Goal: Task Accomplishment & Management: Manage account settings

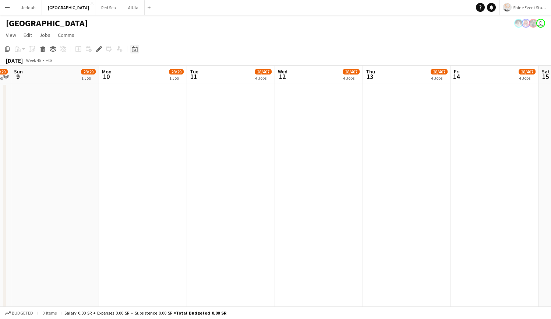
click at [137, 47] on icon at bounding box center [135, 49] width 6 height 6
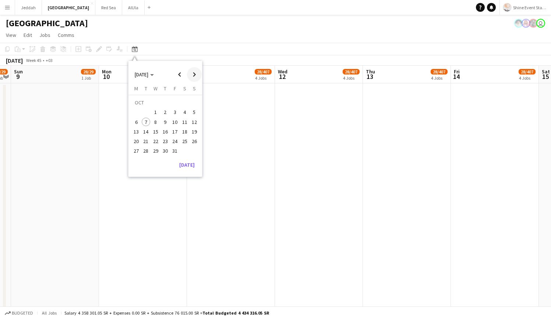
click at [198, 73] on span "Next month" at bounding box center [194, 74] width 15 height 15
click at [163, 133] on span "20" at bounding box center [165, 133] width 9 height 9
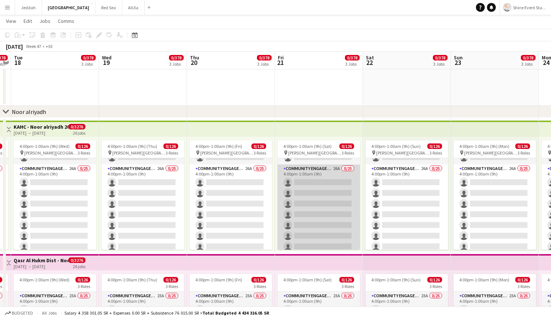
click at [332, 193] on app-card-role "Community Engagement (CE) 26A 0/25 4:00pm-1:00am (9h) single-neutral-actions si…" at bounding box center [319, 304] width 82 height 281
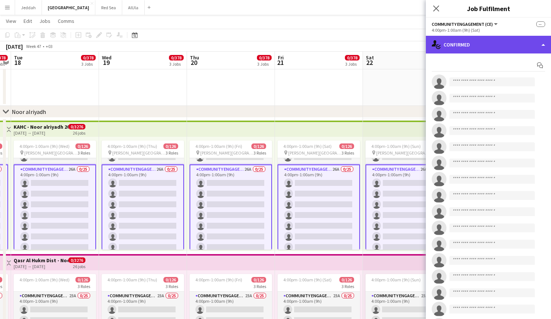
click at [464, 51] on div "single-neutral-actions-check-2 Confirmed" at bounding box center [488, 45] width 125 height 18
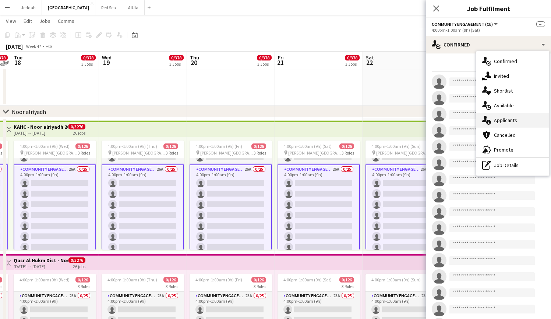
click at [505, 123] on div "single-neutral-actions-information Applicants" at bounding box center [512, 120] width 73 height 15
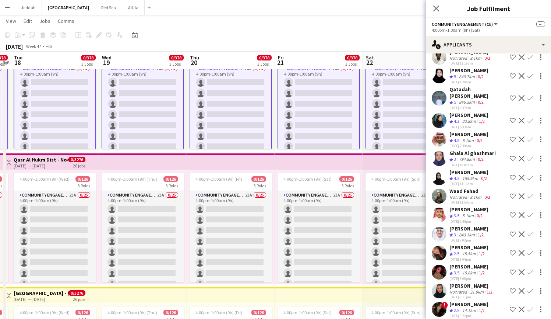
click at [440, 264] on app-user-avatar at bounding box center [439, 271] width 15 height 15
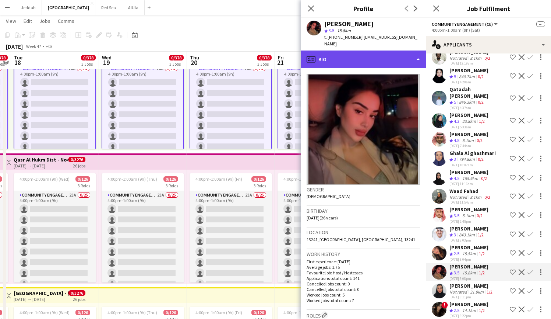
click at [368, 57] on div "profile Bio" at bounding box center [363, 59] width 125 height 18
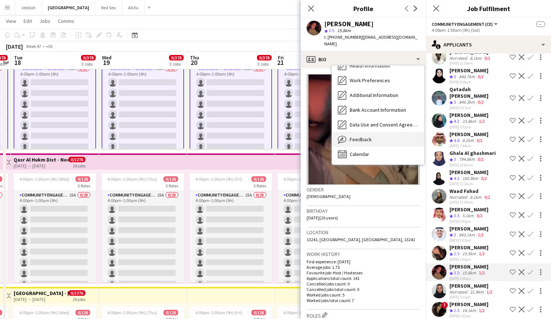
click at [371, 136] on div "Feedback Feedback" at bounding box center [378, 139] width 92 height 15
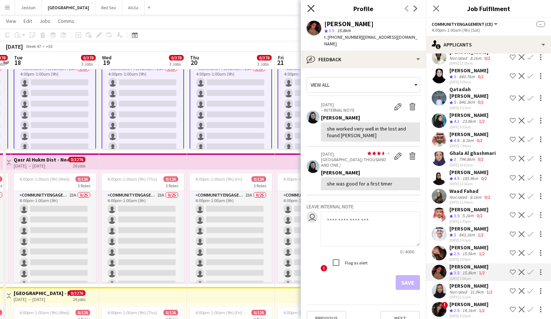
click at [310, 12] on icon "Close pop-in" at bounding box center [310, 8] width 7 height 7
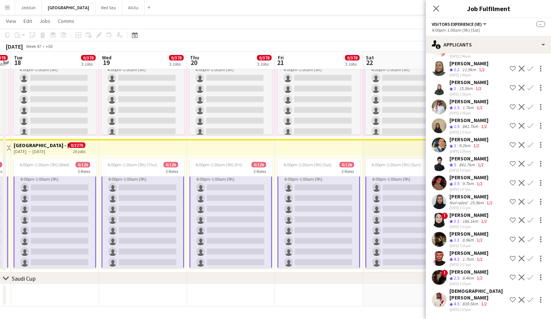
click at [437, 296] on app-user-avatar at bounding box center [439, 299] width 15 height 15
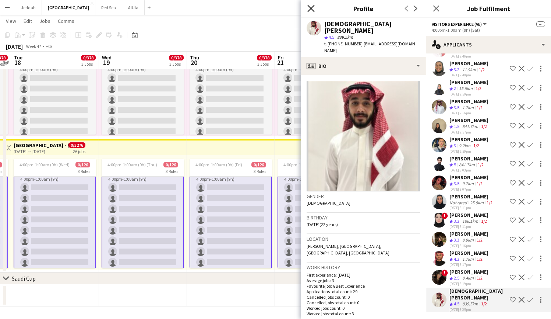
click at [313, 6] on icon "Close pop-in" at bounding box center [310, 8] width 7 height 7
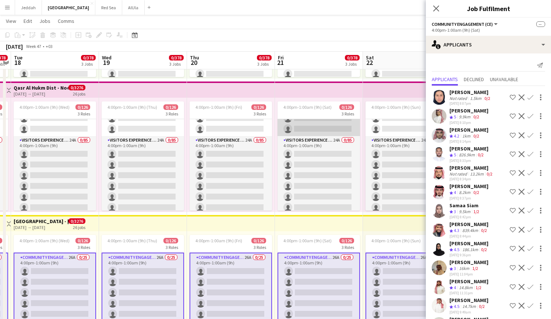
scroll to position [367, 0]
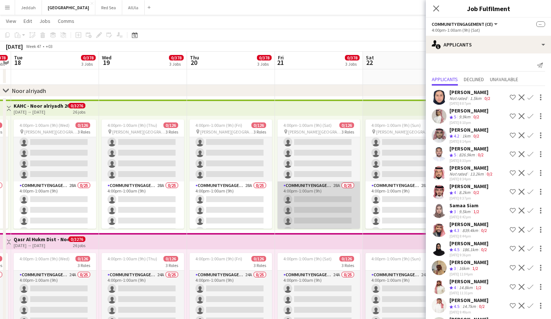
click at [319, 210] on app-card-role "Community Engagement (CE) 28A 0/25 4:00pm-1:00am (9h) single-neutral-actions si…" at bounding box center [319, 321] width 82 height 281
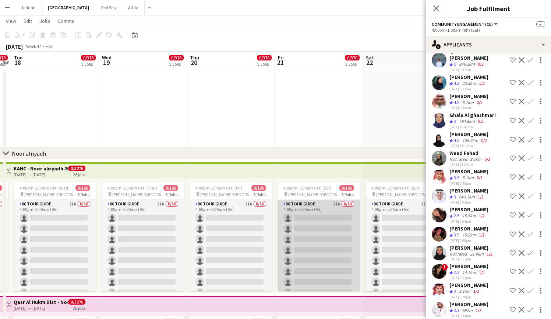
click at [328, 231] on app-card-role "06 Tour Guide 21A 0/16 4:00pm-1:00am (9h) single-neutral-actions single-neutral…" at bounding box center [319, 292] width 82 height 185
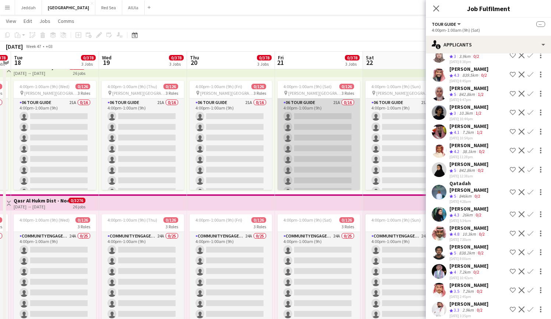
click at [329, 140] on app-card-role "06 Tour Guide 21A 0/16 4:00pm-1:00am (9h) single-neutral-actions single-neutral…" at bounding box center [319, 190] width 82 height 185
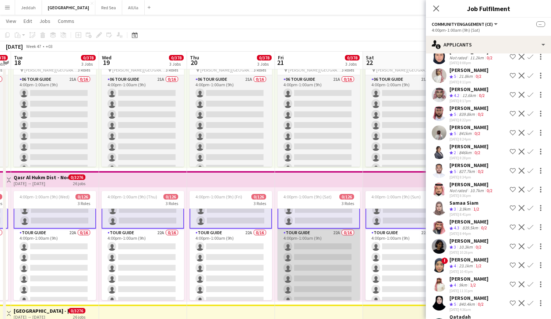
click at [310, 259] on app-card-role "Tour Guide 22A 0/16 4:00pm-1:00am (9h) single-neutral-actions single-neutral-ac…" at bounding box center [319, 320] width 82 height 185
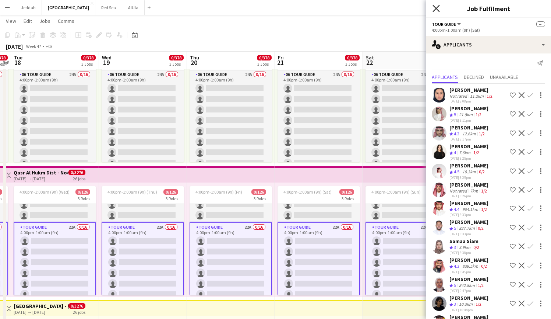
click at [434, 10] on icon "Close pop-in" at bounding box center [436, 8] width 7 height 7
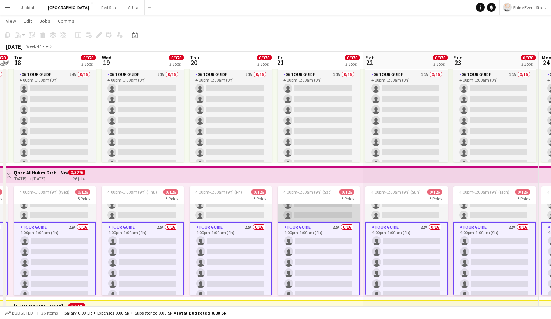
scroll to position [323, 0]
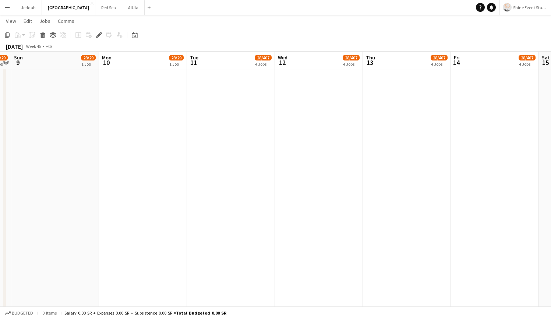
scroll to position [121, 0]
click at [136, 34] on icon at bounding box center [135, 35] width 6 height 6
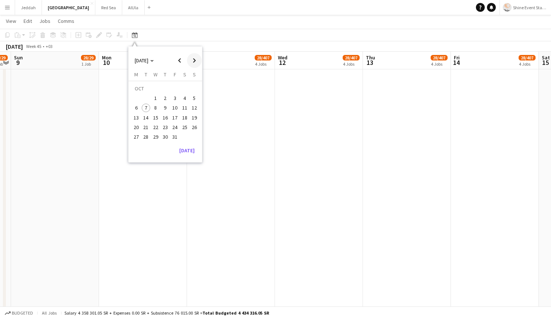
click at [195, 61] on span "Next month" at bounding box center [194, 60] width 15 height 15
click at [175, 119] on span "21" at bounding box center [174, 119] width 9 height 9
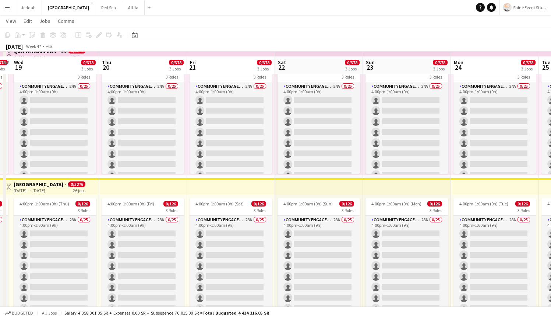
scroll to position [949, 0]
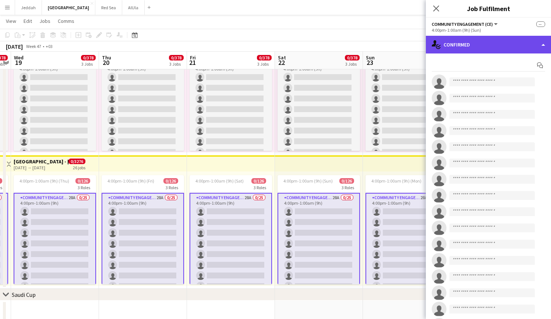
click at [460, 52] on div "single-neutral-actions-check-2 Confirmed" at bounding box center [488, 45] width 125 height 18
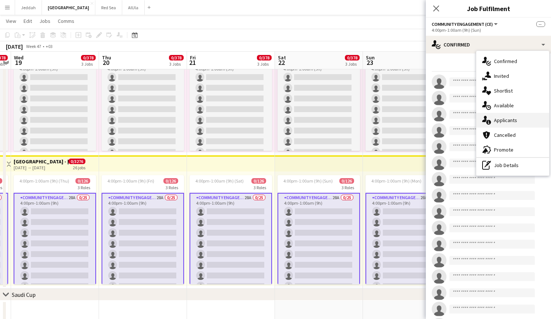
click at [507, 124] on div "single-neutral-actions-information Applicants" at bounding box center [512, 120] width 73 height 15
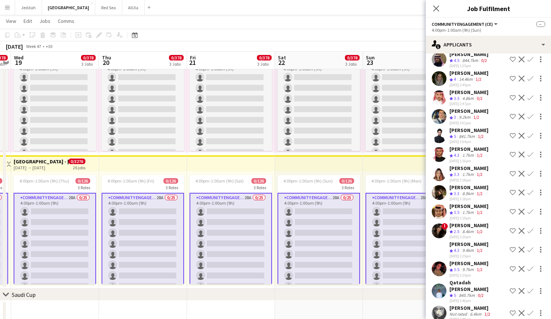
scroll to position [965, 0]
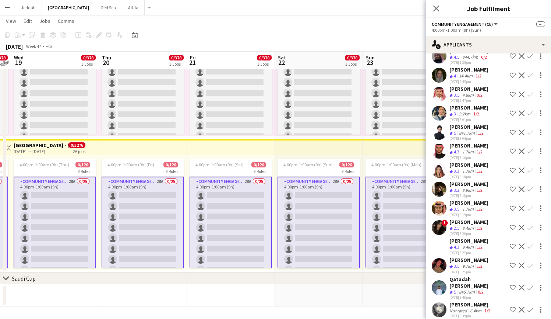
click at [437, 302] on app-user-avatar at bounding box center [439, 309] width 15 height 15
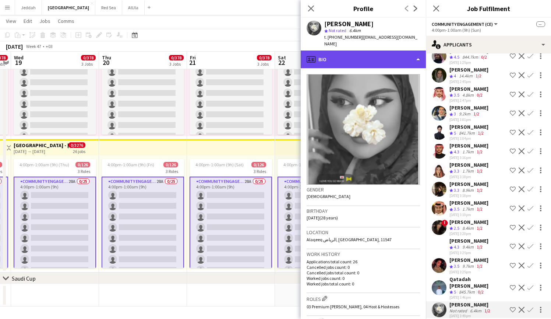
click at [359, 54] on div "profile Bio" at bounding box center [363, 59] width 125 height 18
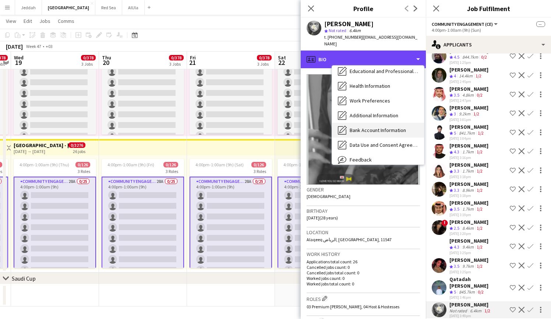
scroll to position [73, 0]
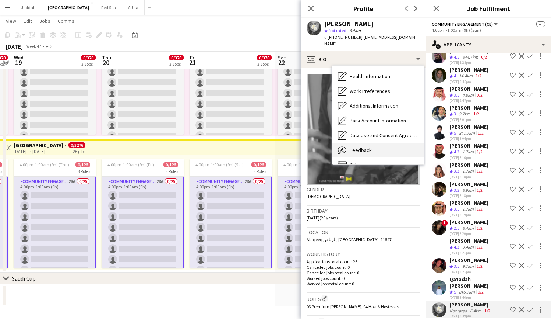
click at [373, 143] on div "Feedback Feedback" at bounding box center [378, 150] width 92 height 15
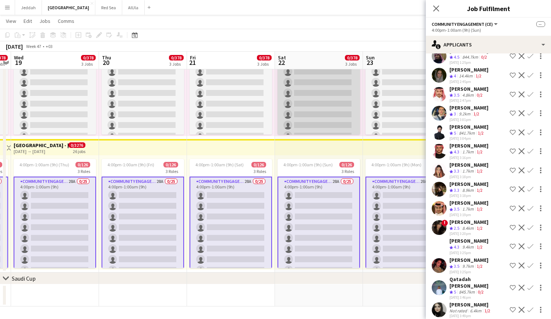
click at [285, 106] on app-card-role "Community Engagement (CE) 24A 0/25 4:00pm-1:00am (9h) single-neutral-actions si…" at bounding box center [319, 183] width 82 height 281
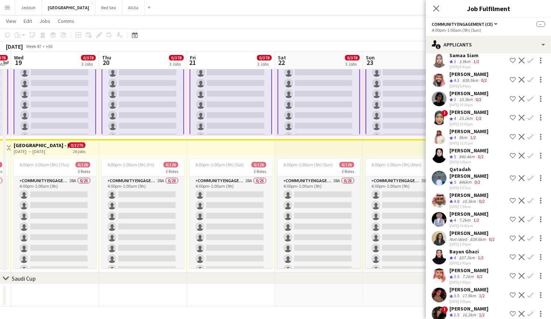
scroll to position [228, 0]
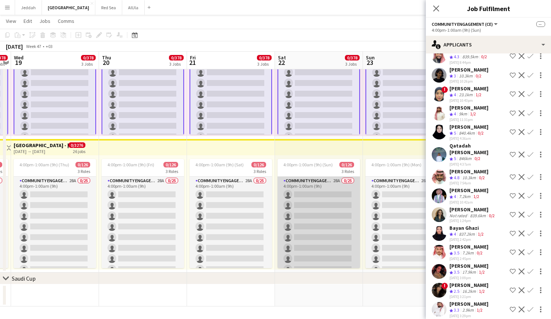
click at [322, 210] on app-card-role "Community Engagement (CE) 28A 0/25 4:00pm-1:00am (9h) single-neutral-actions si…" at bounding box center [319, 316] width 82 height 281
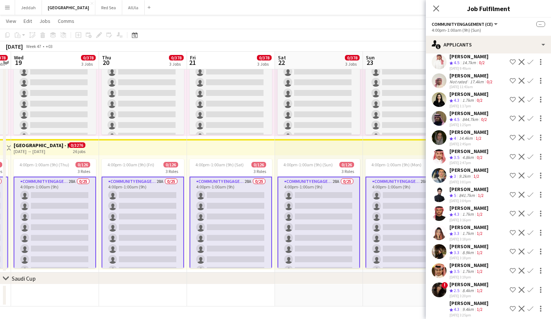
scroll to position [306, 0]
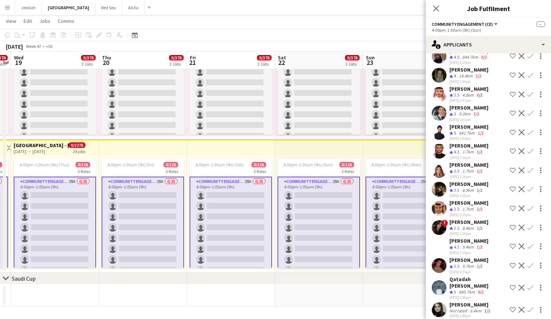
click at [436, 303] on app-user-avatar at bounding box center [439, 309] width 15 height 15
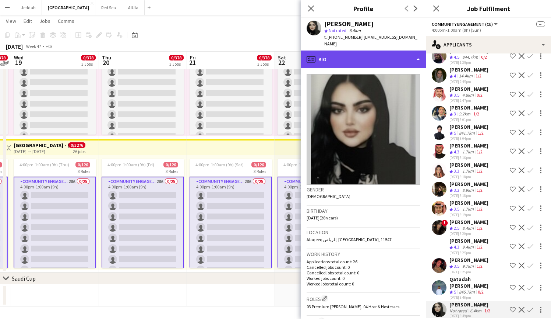
click at [356, 56] on div "profile Bio" at bounding box center [363, 59] width 125 height 18
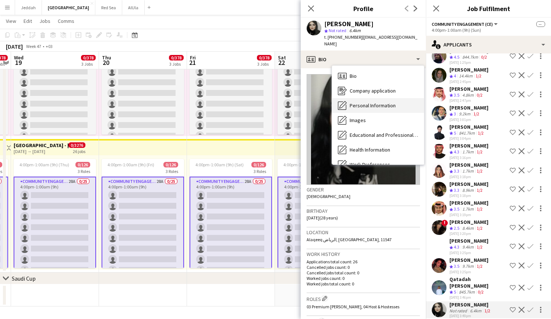
click at [366, 102] on span "Personal Information" at bounding box center [373, 105] width 46 height 7
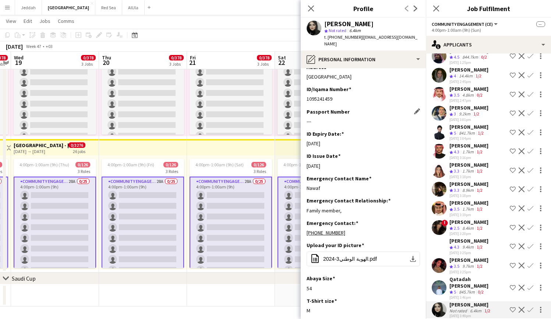
scroll to position [243, 0]
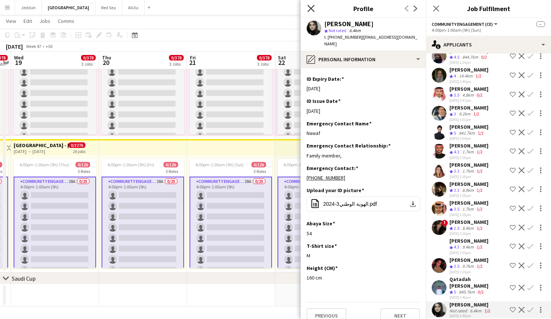
click at [310, 7] on icon "Close pop-in" at bounding box center [310, 8] width 7 height 7
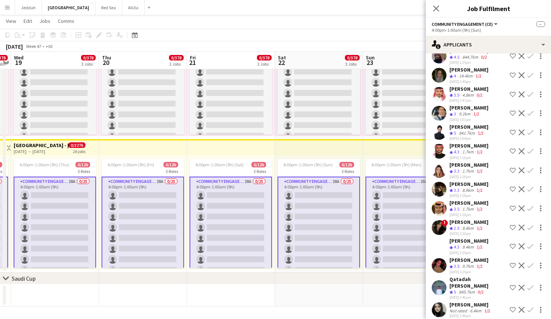
click at [316, 32] on app-toolbar "Copy Paste Paste Command V Paste with crew Command Shift V Paste linked Job Del…" at bounding box center [275, 35] width 551 height 13
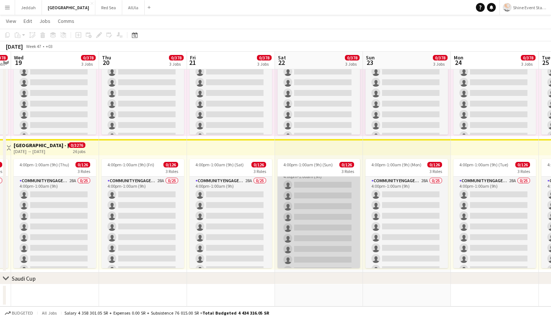
scroll to position [0, 0]
